Goal: Download file/media

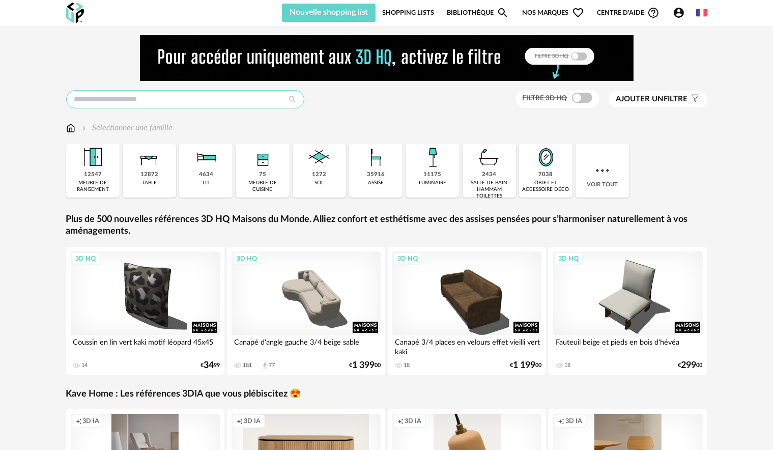
click at [203, 97] on input "text" at bounding box center [185, 99] width 238 height 18
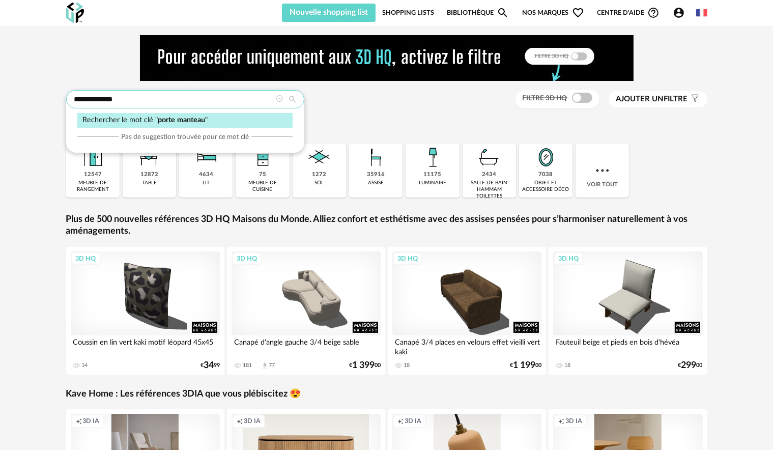
type input "**********"
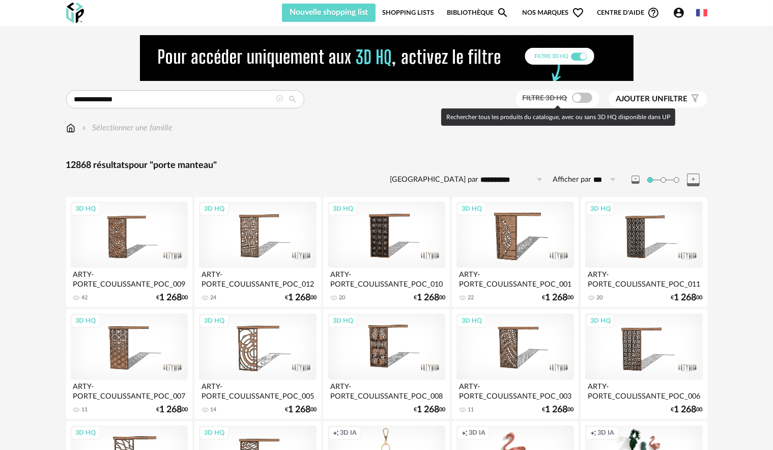
click at [588, 102] on span at bounding box center [582, 98] width 20 height 10
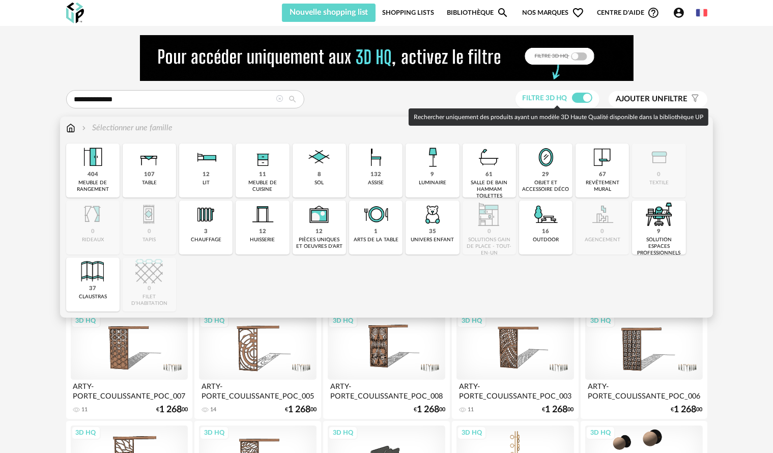
click at [71, 131] on img at bounding box center [70, 128] width 9 height 12
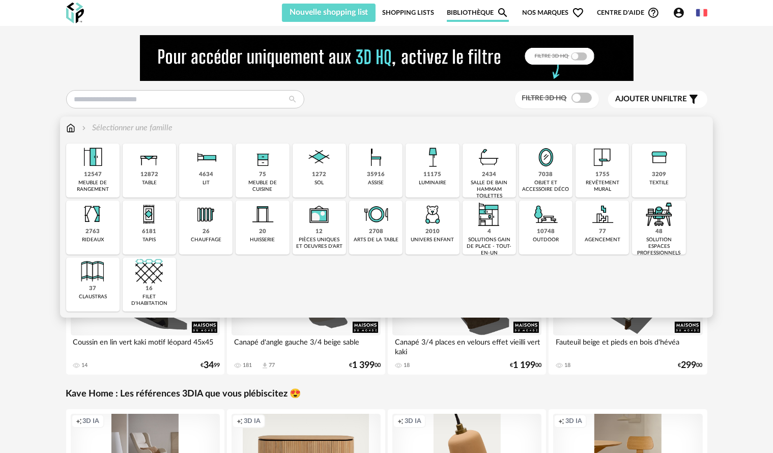
click at [546, 179] on div "7038 objet et accessoire déco" at bounding box center [545, 171] width 53 height 54
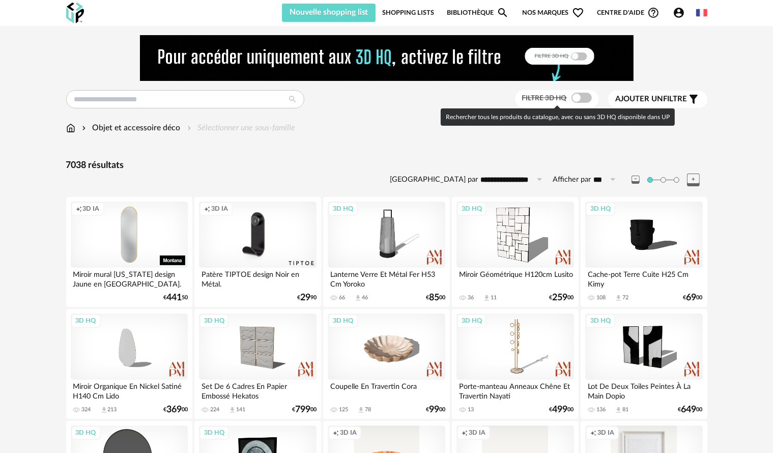
click at [587, 98] on span at bounding box center [582, 98] width 20 height 10
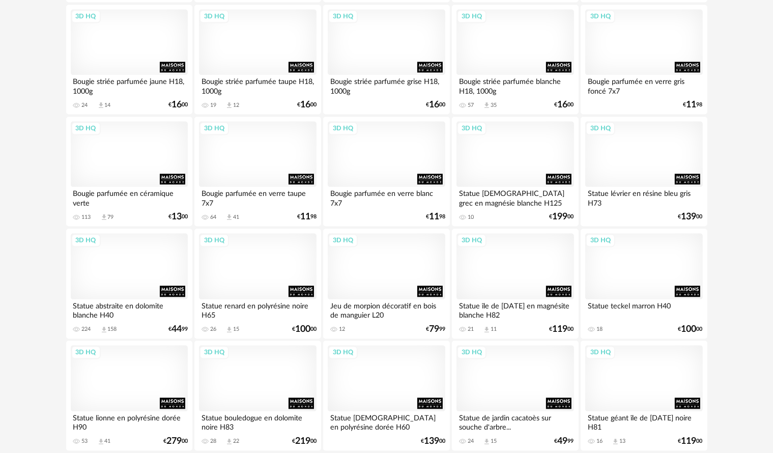
scroll to position [2054, 0]
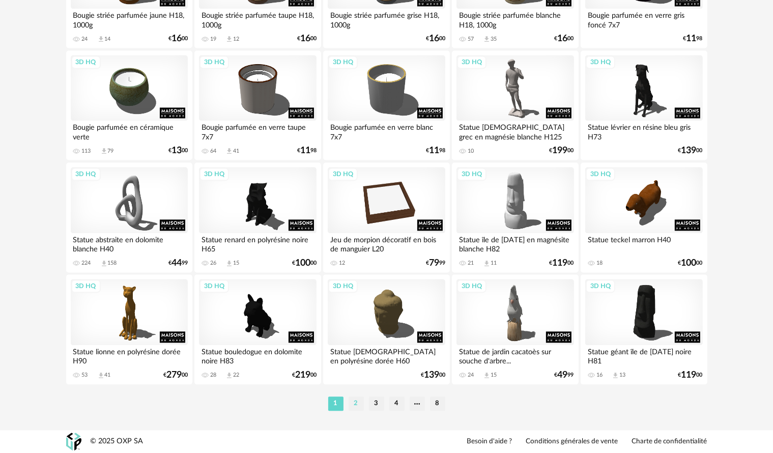
click at [355, 406] on li "2" at bounding box center [356, 404] width 15 height 14
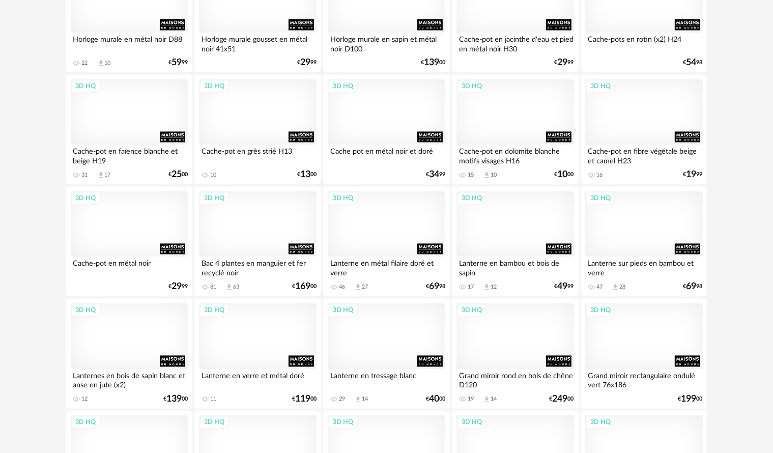
scroll to position [2054, 0]
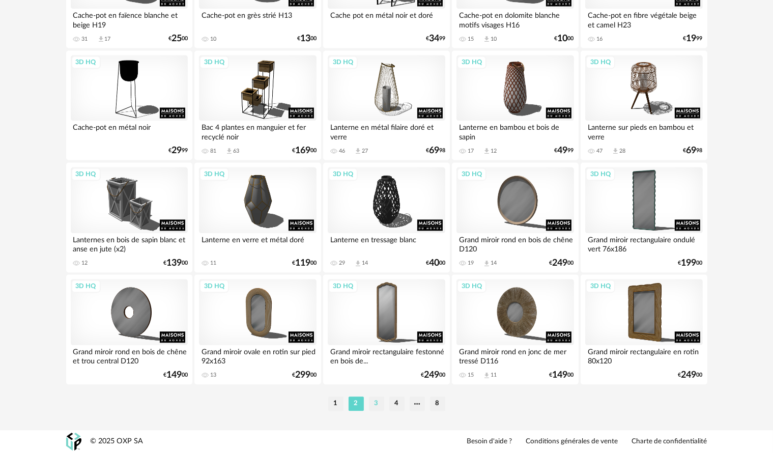
click at [380, 404] on li "3" at bounding box center [376, 404] width 15 height 14
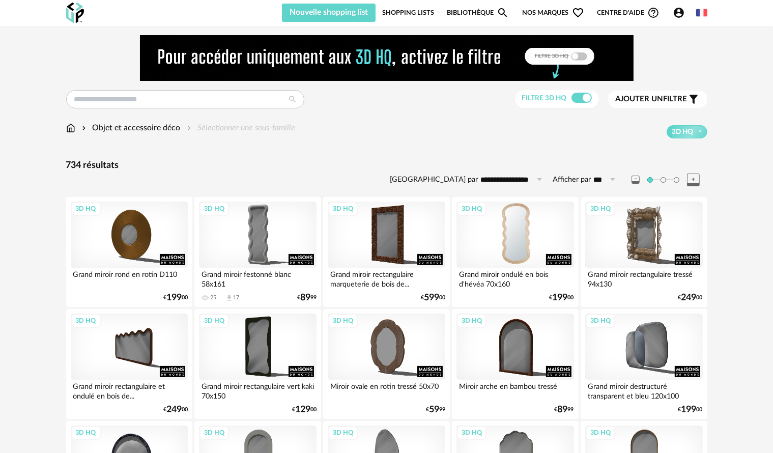
click at [497, 236] on div "3D HQ" at bounding box center [515, 235] width 117 height 66
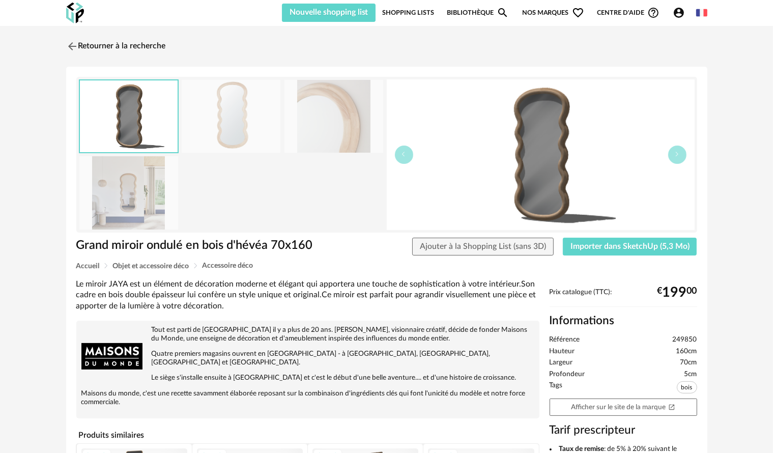
click at [352, 120] on img at bounding box center [334, 116] width 99 height 73
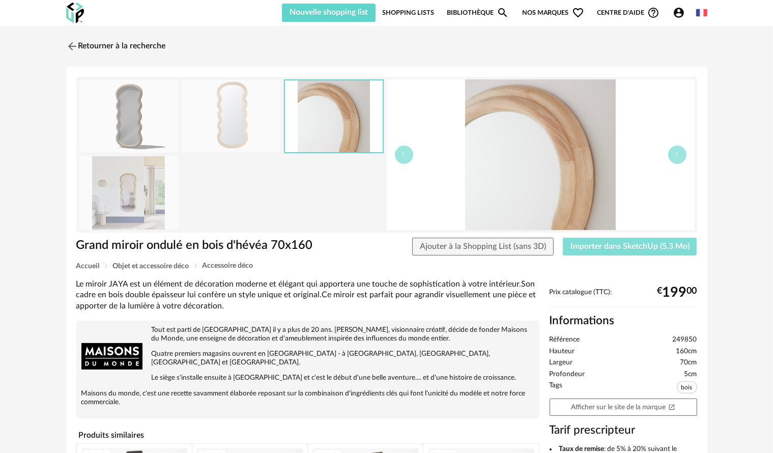
click at [655, 250] on span "Importer dans SketchUp (5,3 Mo)" at bounding box center [630, 246] width 119 height 8
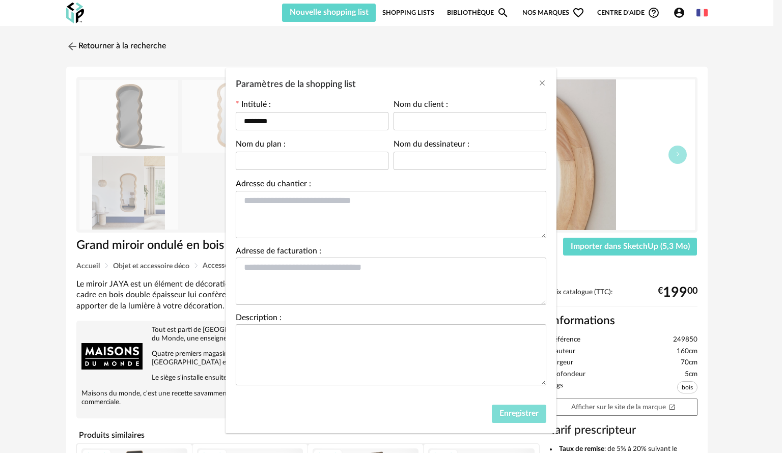
click at [511, 416] on span "Enregistrer" at bounding box center [519, 413] width 39 height 8
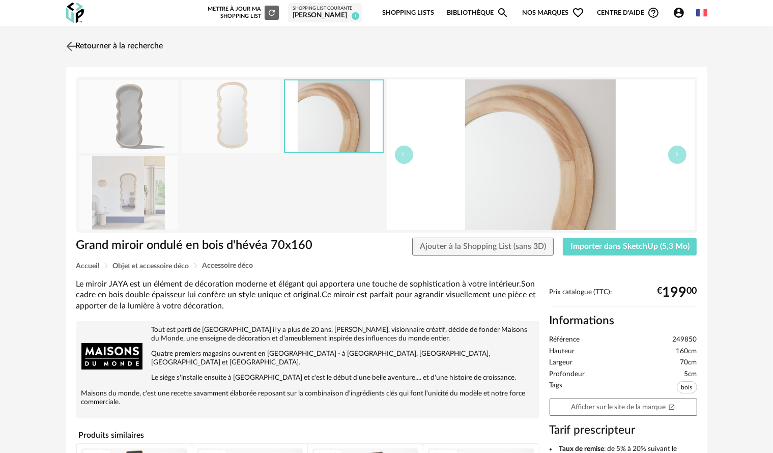
click at [73, 45] on img at bounding box center [71, 46] width 15 height 15
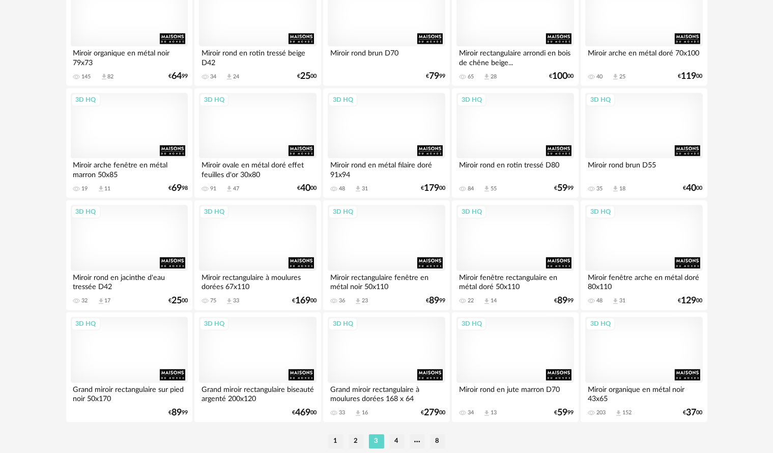
scroll to position [2054, 0]
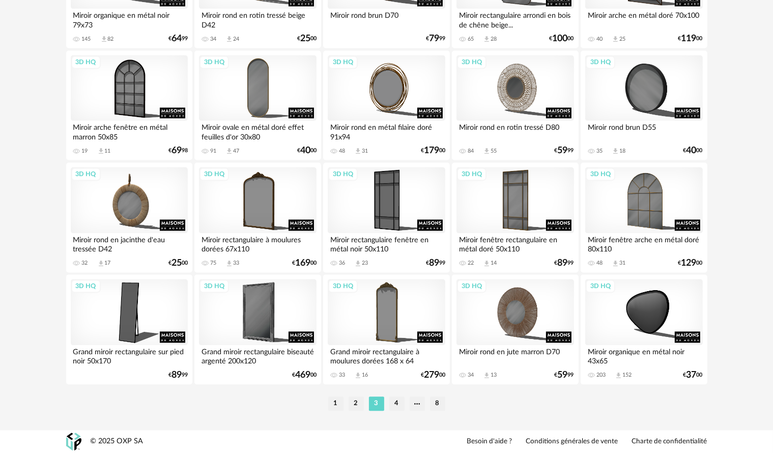
click at [395, 409] on li "4" at bounding box center [397, 404] width 15 height 14
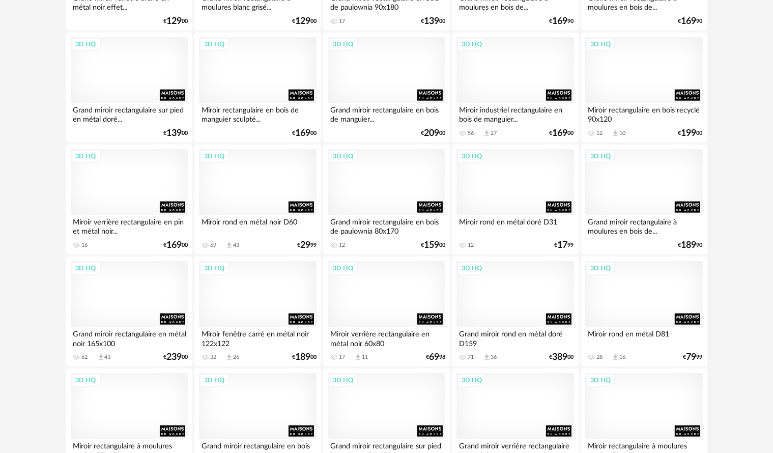
scroll to position [1069, 0]
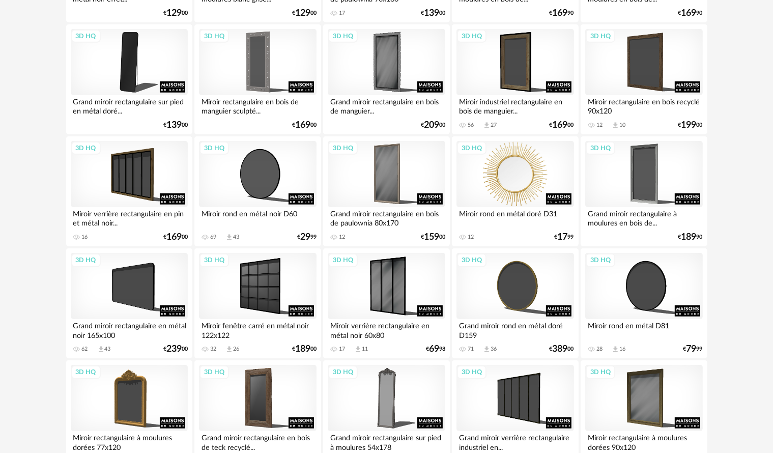
click at [488, 166] on div "3D HQ" at bounding box center [515, 174] width 117 height 66
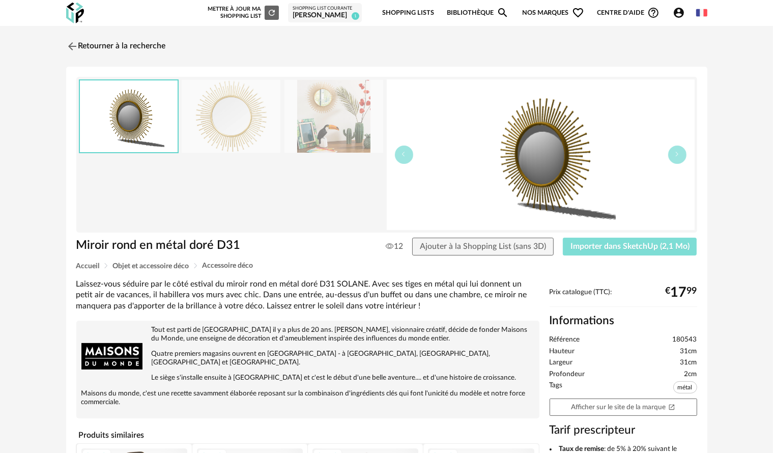
click at [581, 244] on span "Importer dans SketchUp (2,1 Mo)" at bounding box center [630, 246] width 119 height 8
click at [74, 48] on img at bounding box center [71, 46] width 15 height 15
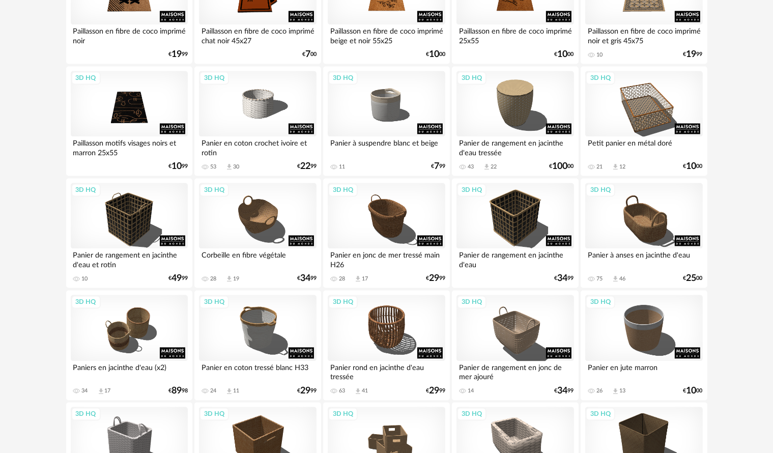
scroll to position [2054, 0]
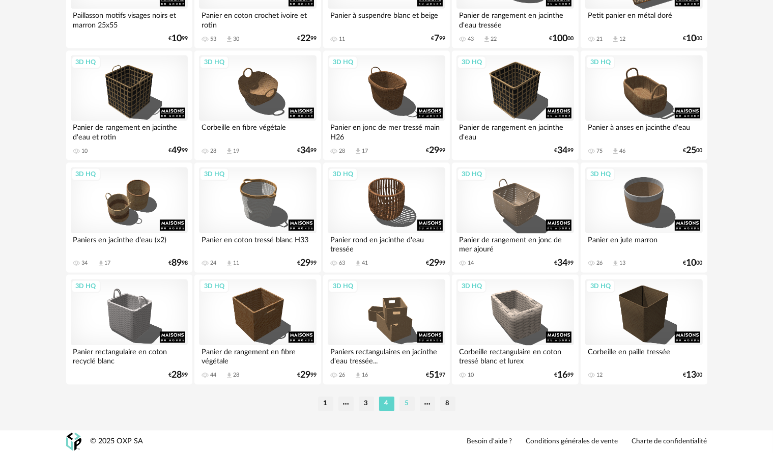
click at [408, 407] on li "5" at bounding box center [407, 404] width 15 height 14
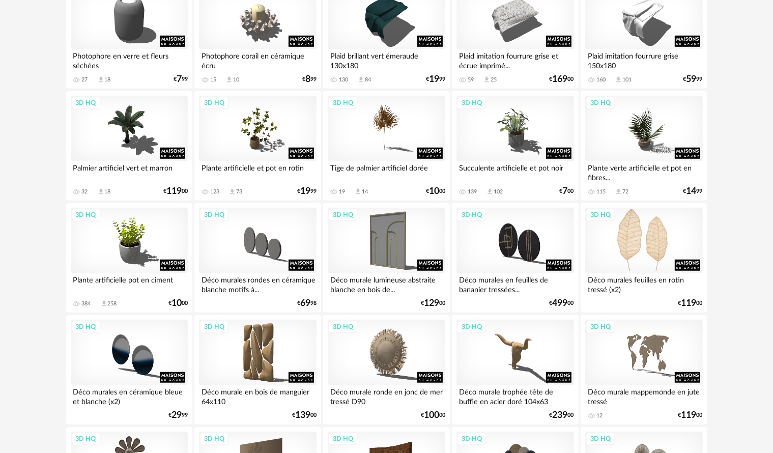
scroll to position [560, 0]
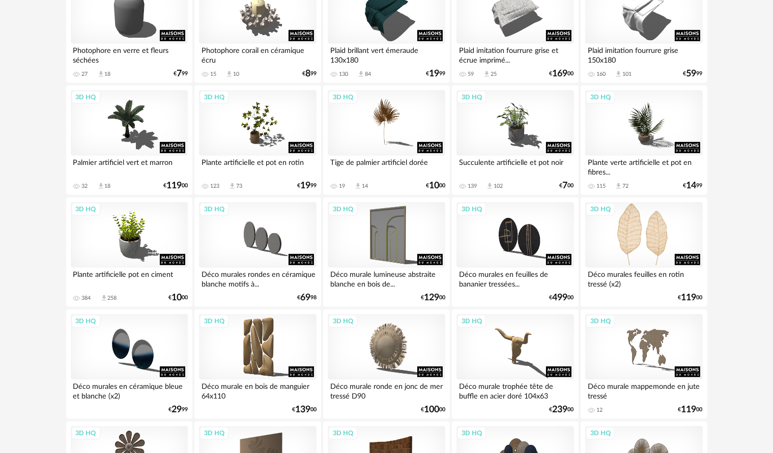
click at [690, 237] on div "3D HQ" at bounding box center [644, 235] width 117 height 66
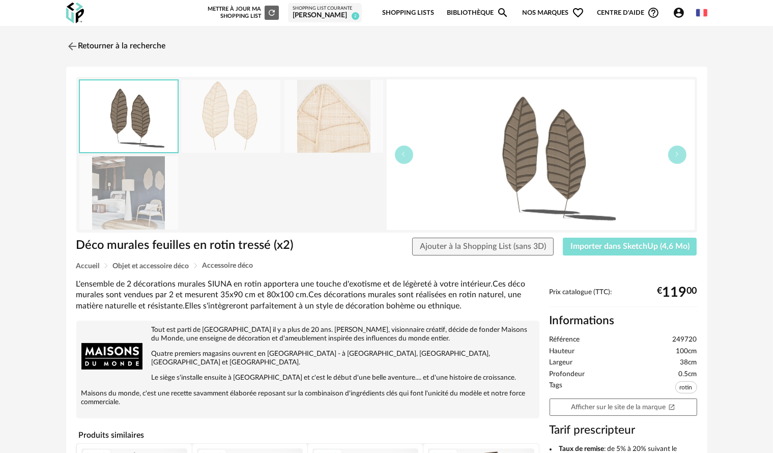
click at [677, 245] on span "Importer dans SketchUp (4,6 Mo)" at bounding box center [630, 246] width 119 height 8
click at [68, 45] on img at bounding box center [71, 46] width 15 height 15
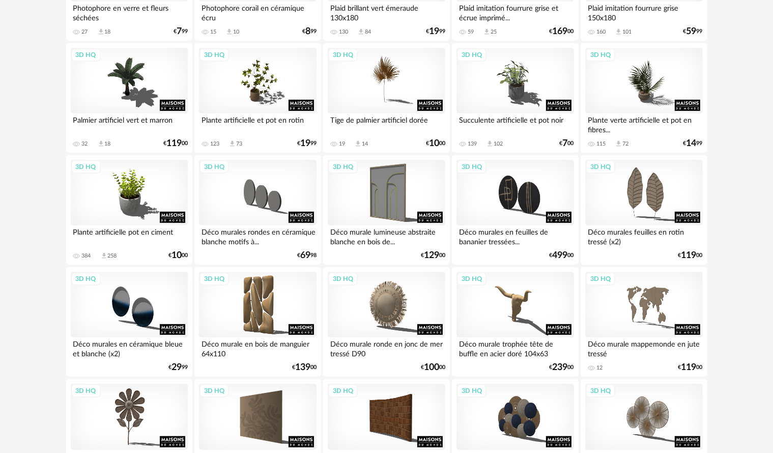
scroll to position [611, 0]
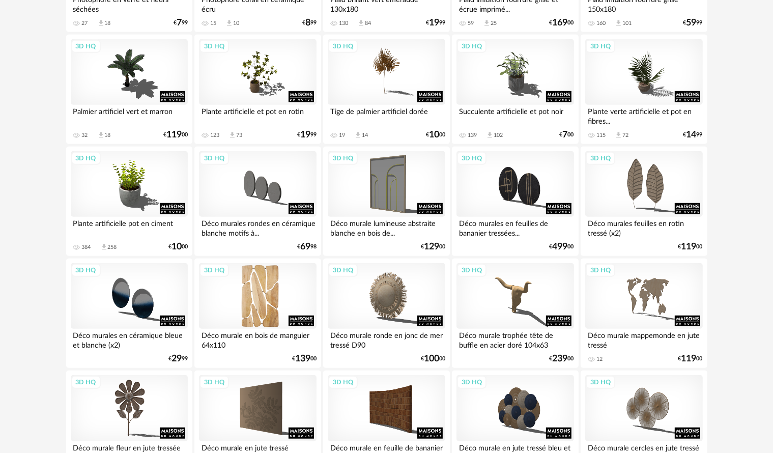
click at [271, 296] on div "3D HQ" at bounding box center [257, 296] width 117 height 66
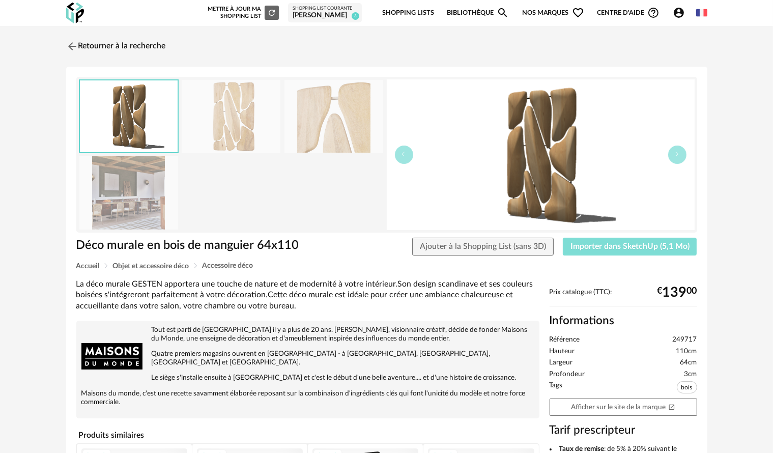
drag, startPoint x: 637, startPoint y: 251, endPoint x: 642, endPoint y: 228, distance: 24.0
click at [637, 251] on button "Importer dans SketchUp (5,1 Mo)" at bounding box center [630, 247] width 134 height 18
click at [75, 45] on img at bounding box center [71, 46] width 15 height 15
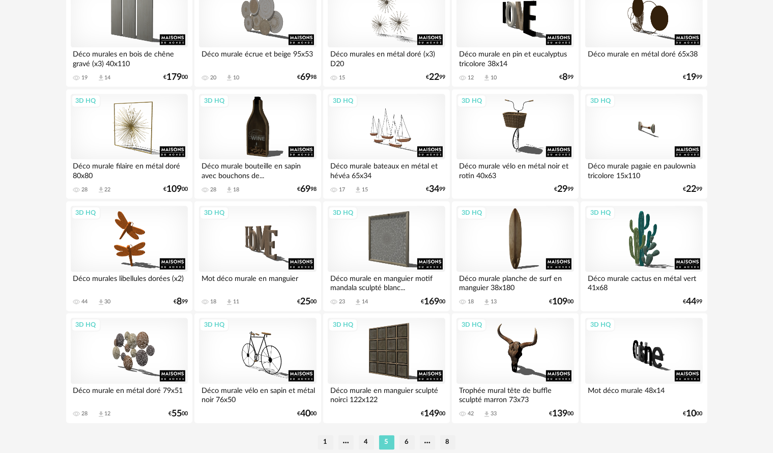
scroll to position [2054, 0]
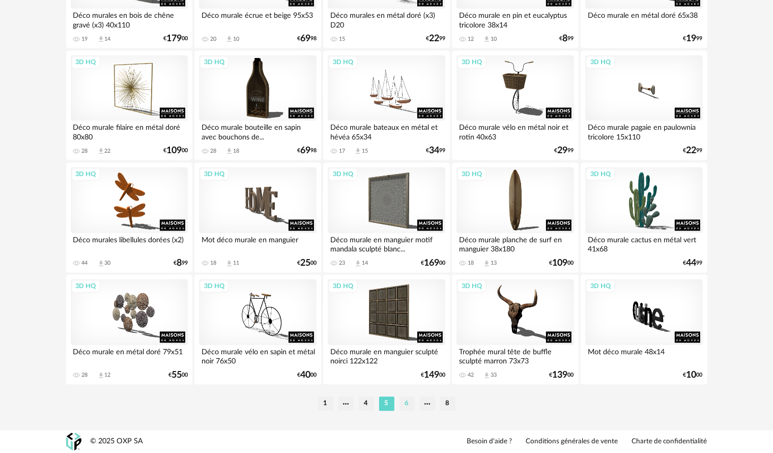
click at [407, 403] on li "6" at bounding box center [407, 404] width 15 height 14
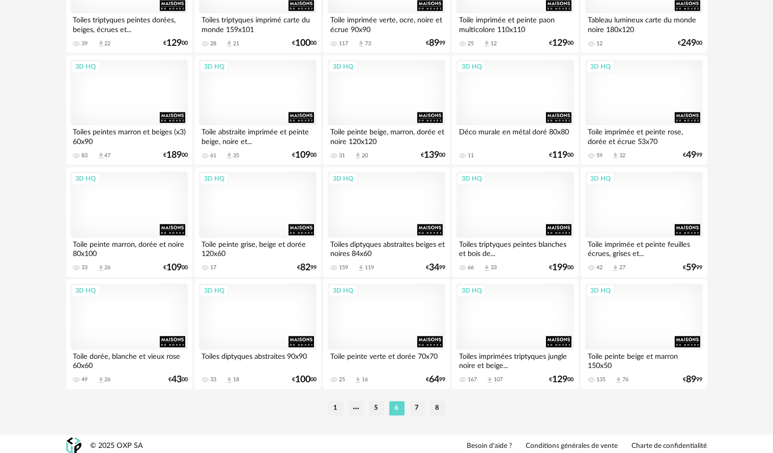
scroll to position [2054, 0]
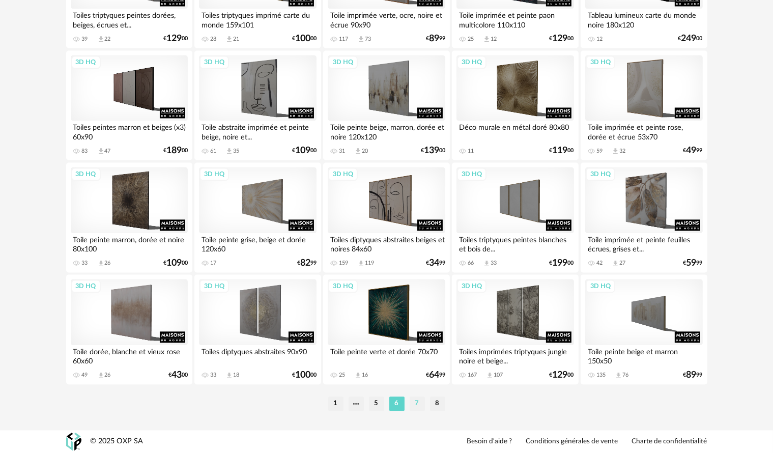
click at [415, 408] on li "7" at bounding box center [417, 404] width 15 height 14
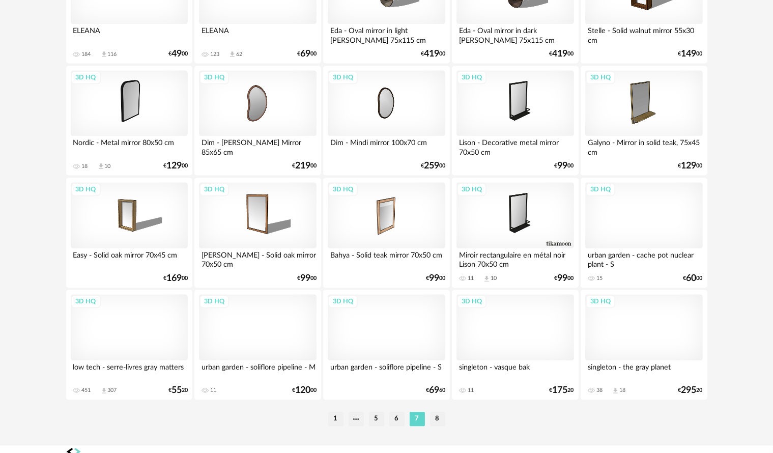
scroll to position [2054, 0]
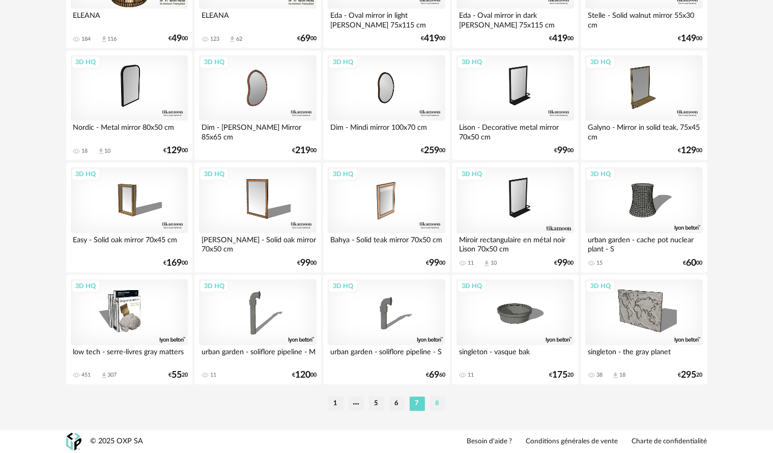
click at [436, 404] on li "8" at bounding box center [437, 404] width 15 height 14
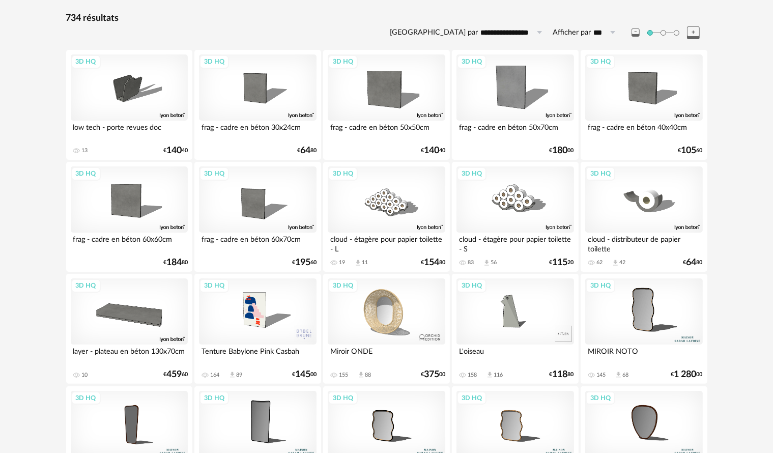
scroll to position [204, 0]
